Goal: Task Accomplishment & Management: Manage account settings

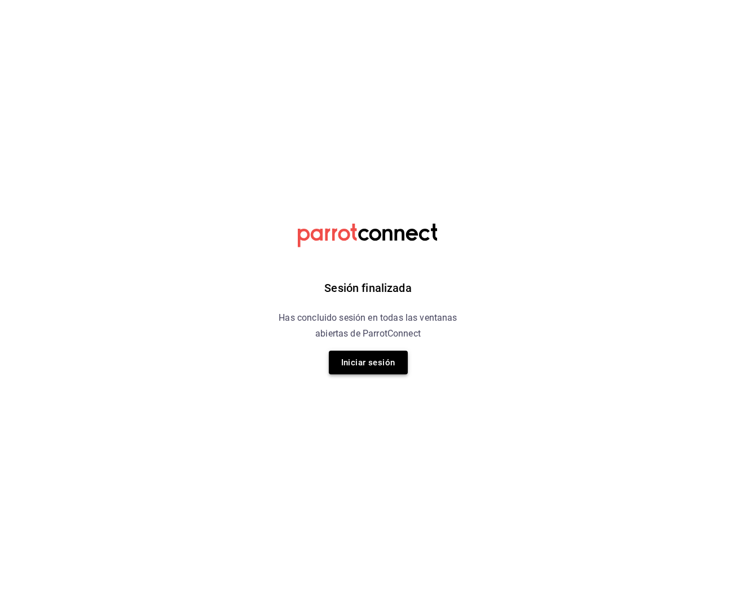
click at [384, 359] on button "Iniciar sesión" at bounding box center [368, 362] width 79 height 24
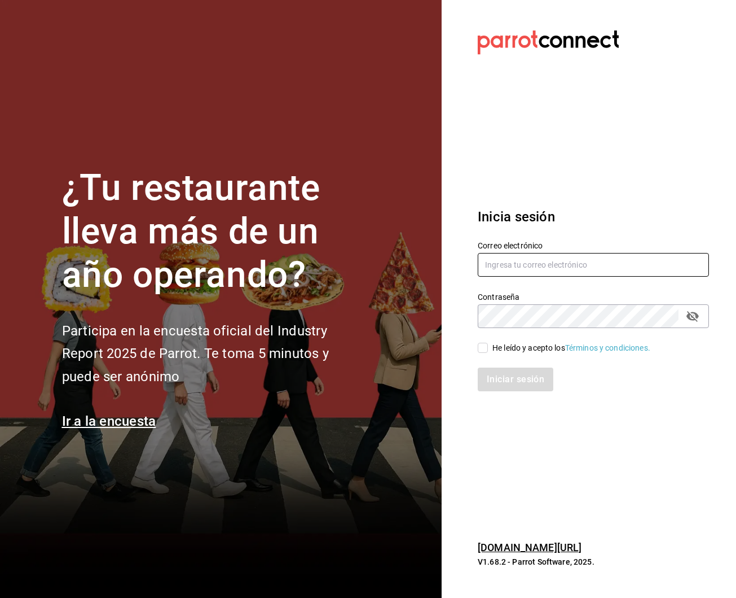
type input "robertagglz@gmail.com"
click at [513, 356] on div "Iniciar sesión" at bounding box center [586, 372] width 245 height 37
click at [516, 350] on div "He leído y acepto los Términos y condiciones." at bounding box center [572, 348] width 158 height 12
click at [488, 350] on input "He leído y acepto los Términos y condiciones." at bounding box center [483, 348] width 10 height 10
checkbox input "true"
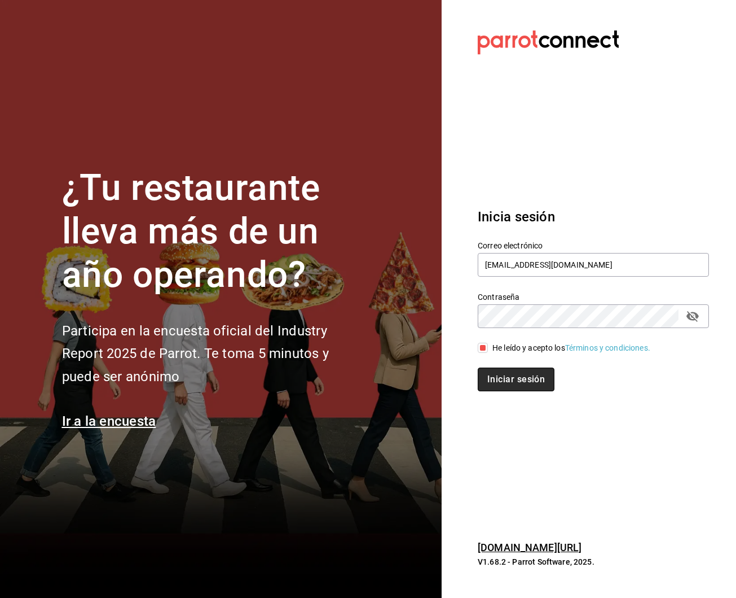
click at [521, 388] on button "Iniciar sesión" at bounding box center [516, 379] width 77 height 24
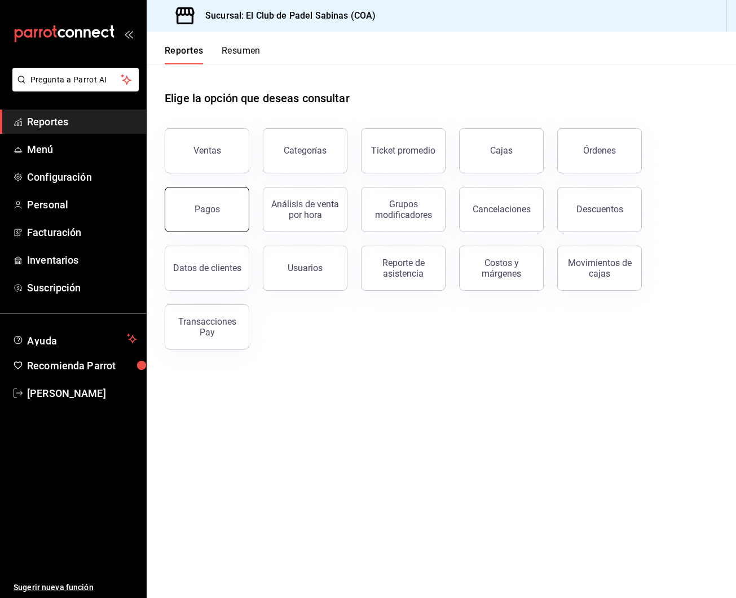
click at [235, 203] on button "Pagos" at bounding box center [207, 209] width 85 height 45
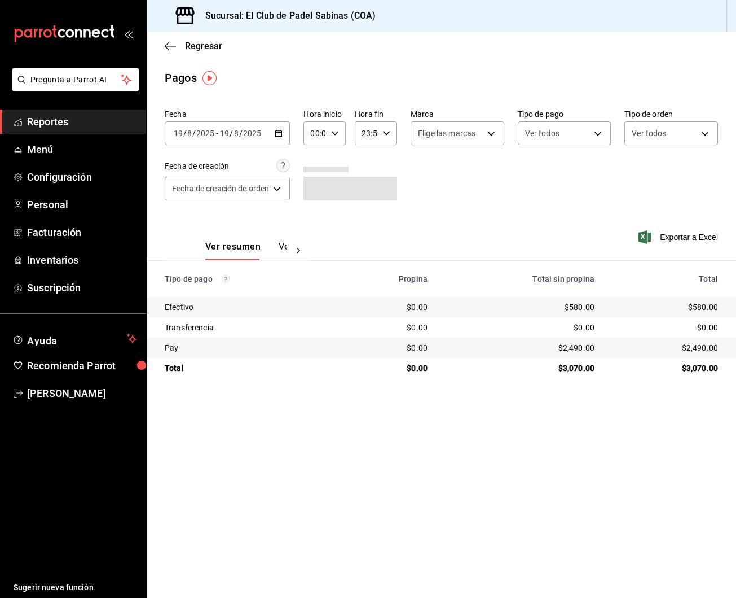
click at [336, 133] on icon "button" at bounding box center [335, 133] width 8 height 8
click at [314, 170] on span "05" at bounding box center [315, 165] width 3 height 9
type input "05:00"
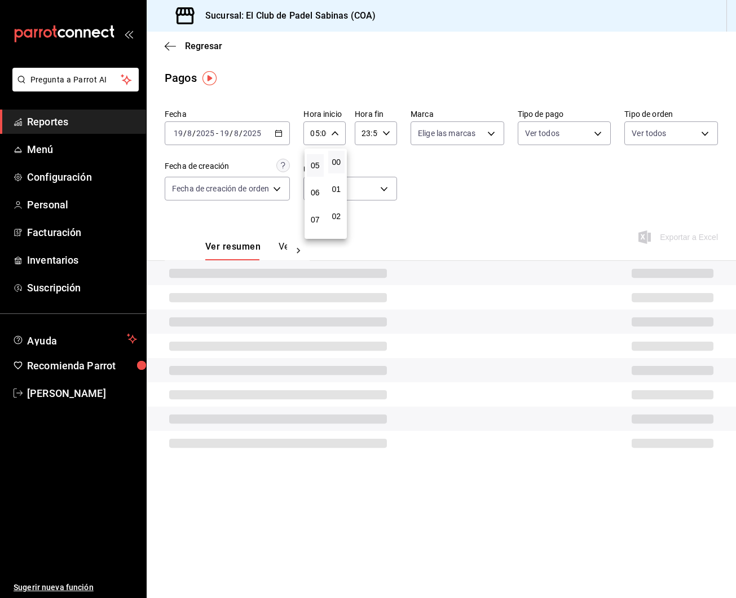
click at [547, 206] on div at bounding box center [368, 299] width 736 height 598
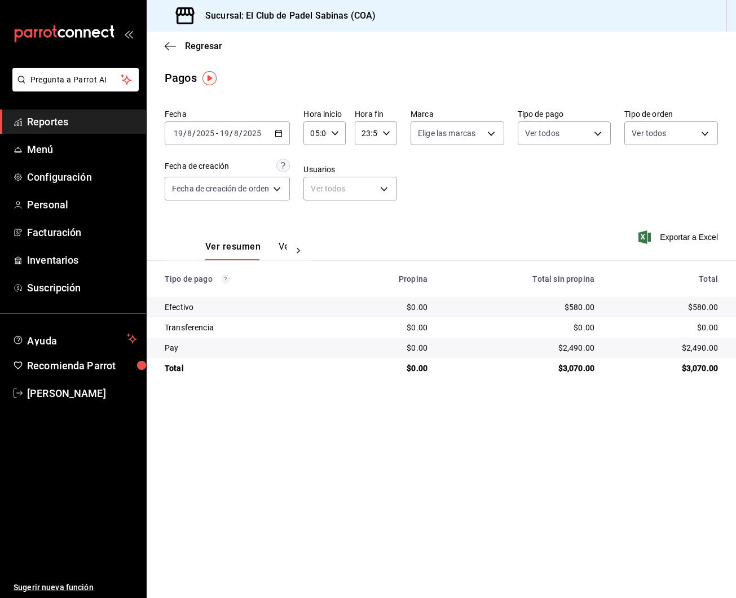
click at [481, 214] on div "Ver resumen Ver pagos Exportar a Excel" at bounding box center [442, 244] width 590 height 60
